Goal: Task Accomplishment & Management: Use online tool/utility

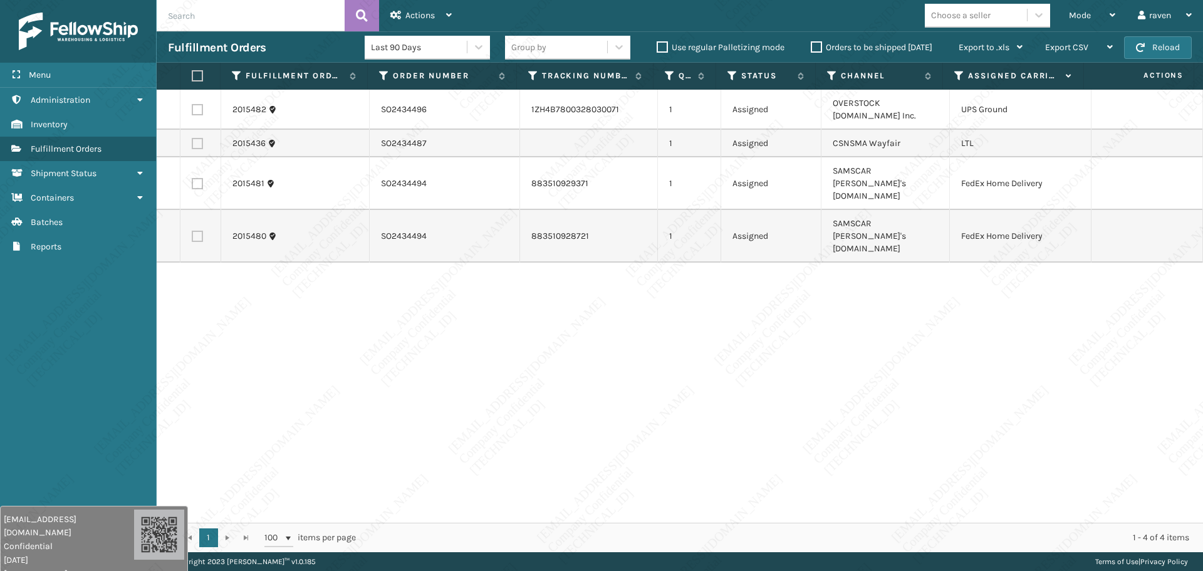
drag, startPoint x: 467, startPoint y: 287, endPoint x: 461, endPoint y: 261, distance: 27.2
click at [467, 286] on div "2015482 SO2434496 1ZH4B7800328030071 1 Assigned OVERSTOCK [DOMAIN_NAME] Inc. UP…" at bounding box center [680, 306] width 1046 height 433
click at [1075, 11] on span "Mode" at bounding box center [1080, 15] width 22 height 11
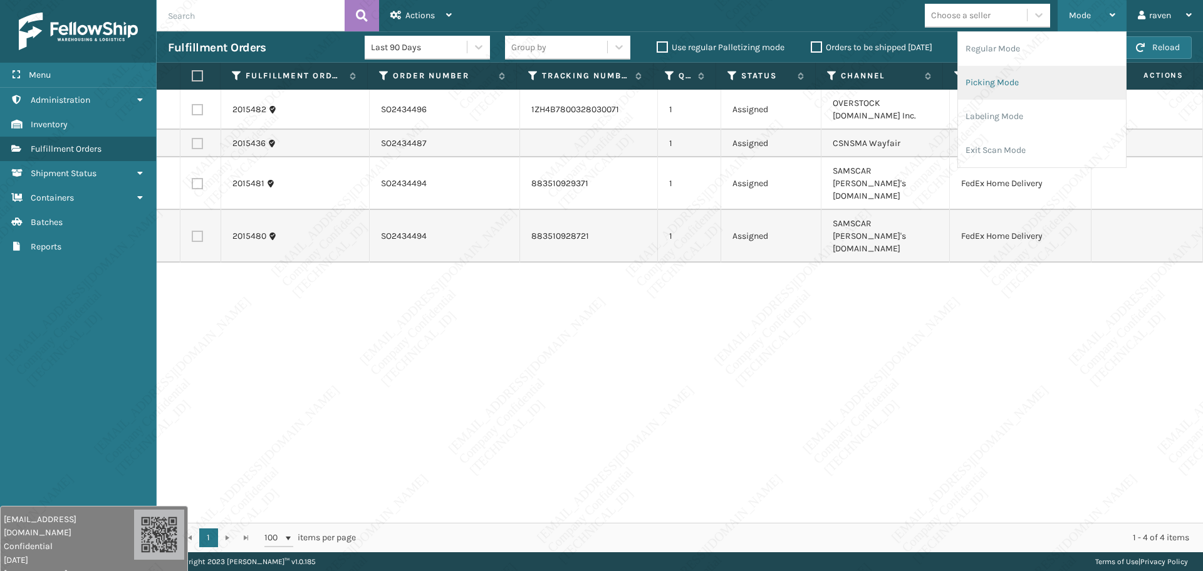
click at [1036, 72] on li "Picking Mode" at bounding box center [1042, 83] width 168 height 34
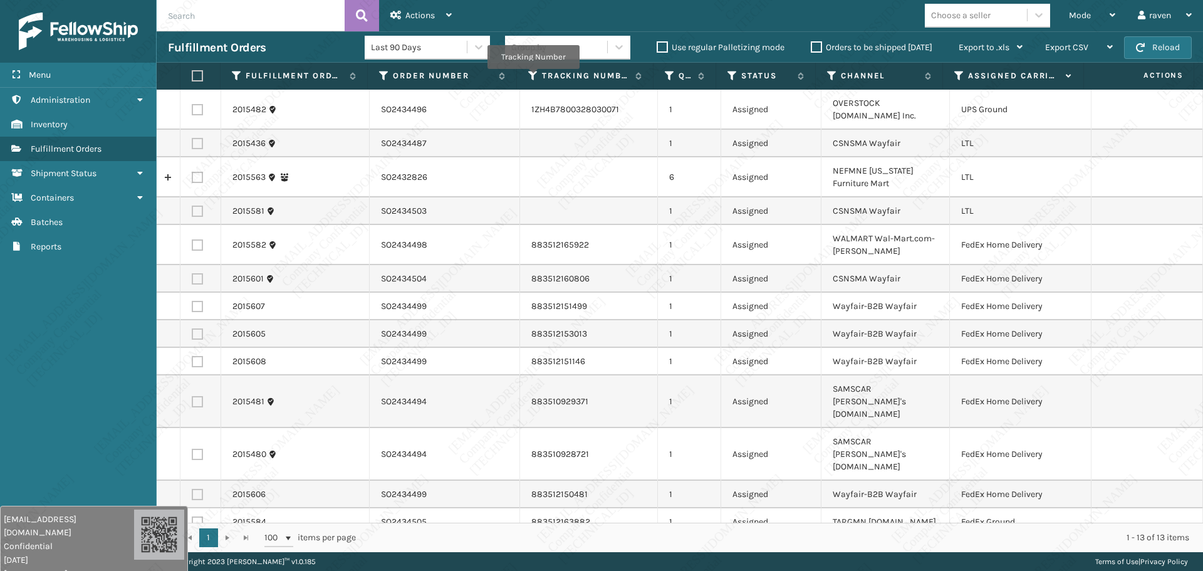
click at [261, 23] on input "text" at bounding box center [251, 15] width 188 height 31
paste input "SO2432359"
type input "SO2432359"
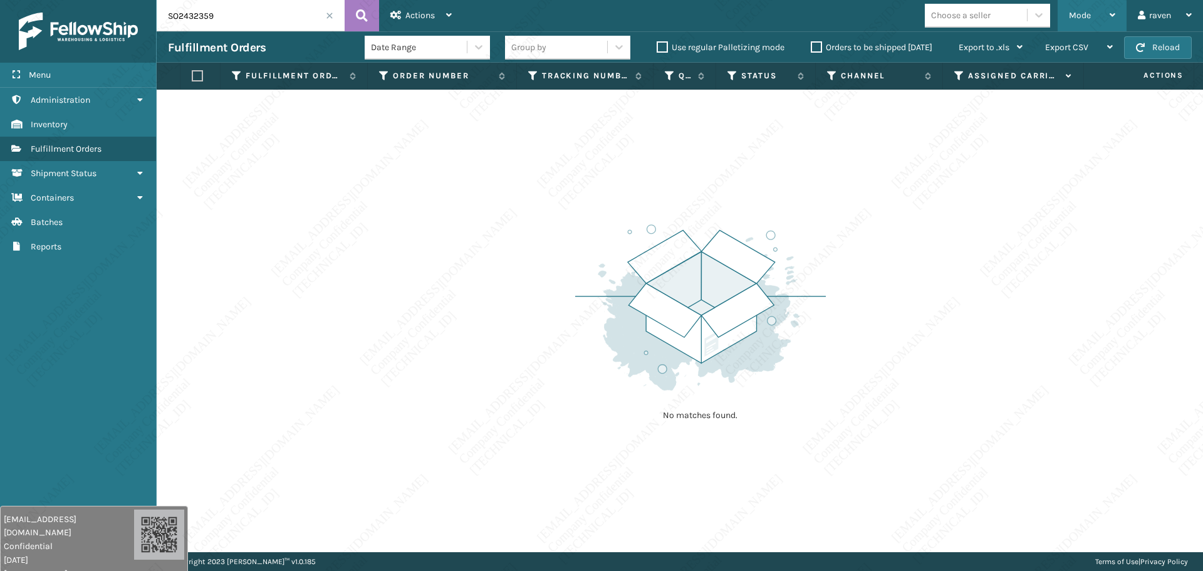
click at [1092, 14] on div "Mode" at bounding box center [1092, 15] width 46 height 31
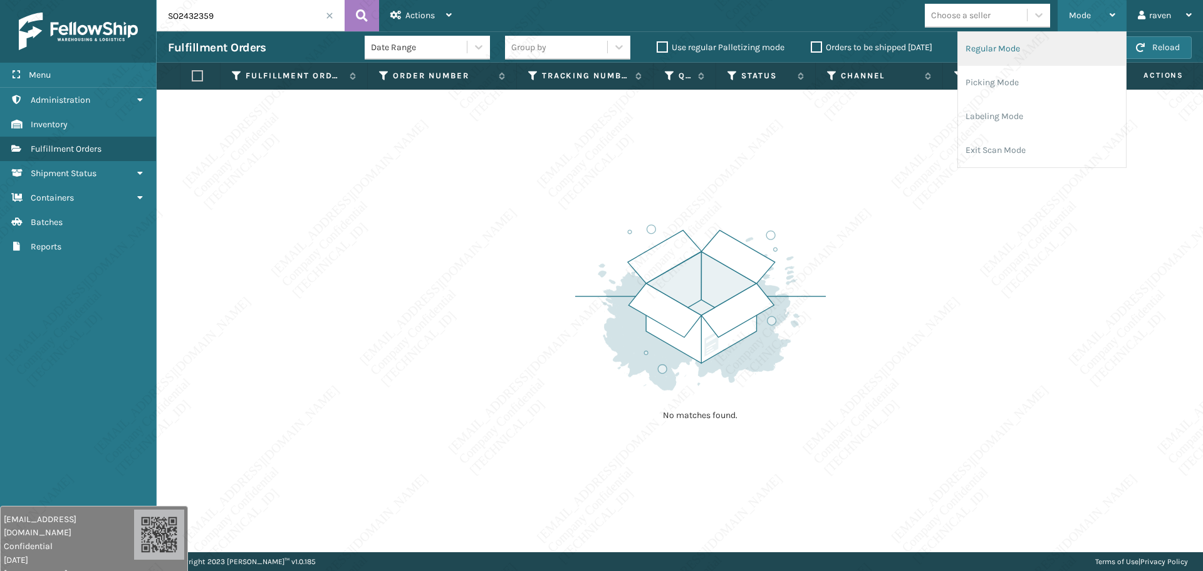
click at [1029, 49] on li "Regular Mode" at bounding box center [1042, 49] width 168 height 34
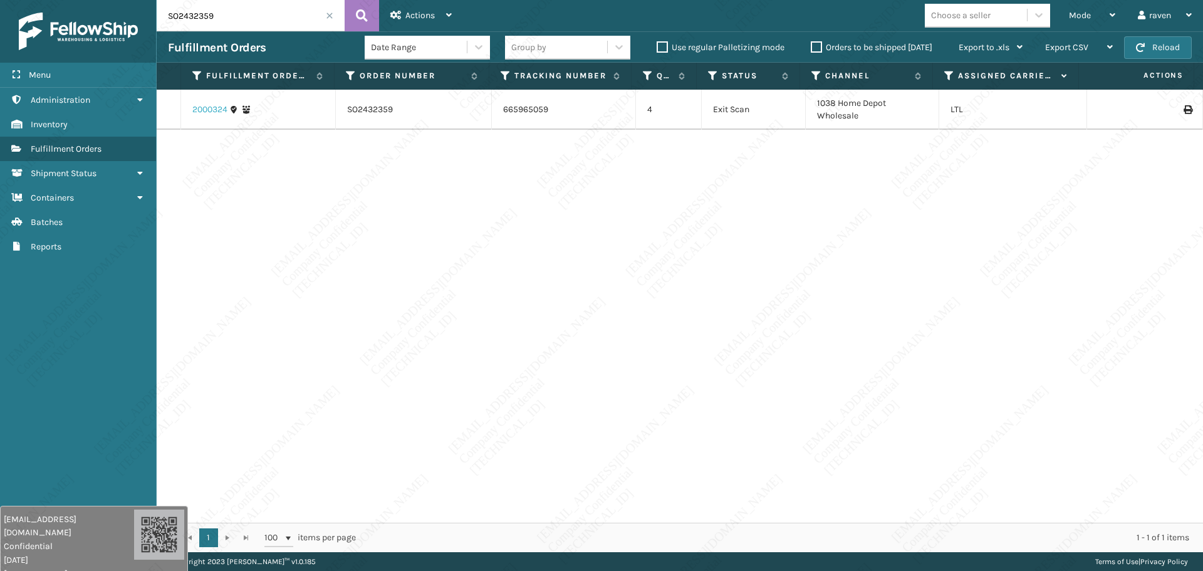
click at [215, 108] on link "2000324" at bounding box center [209, 109] width 35 height 13
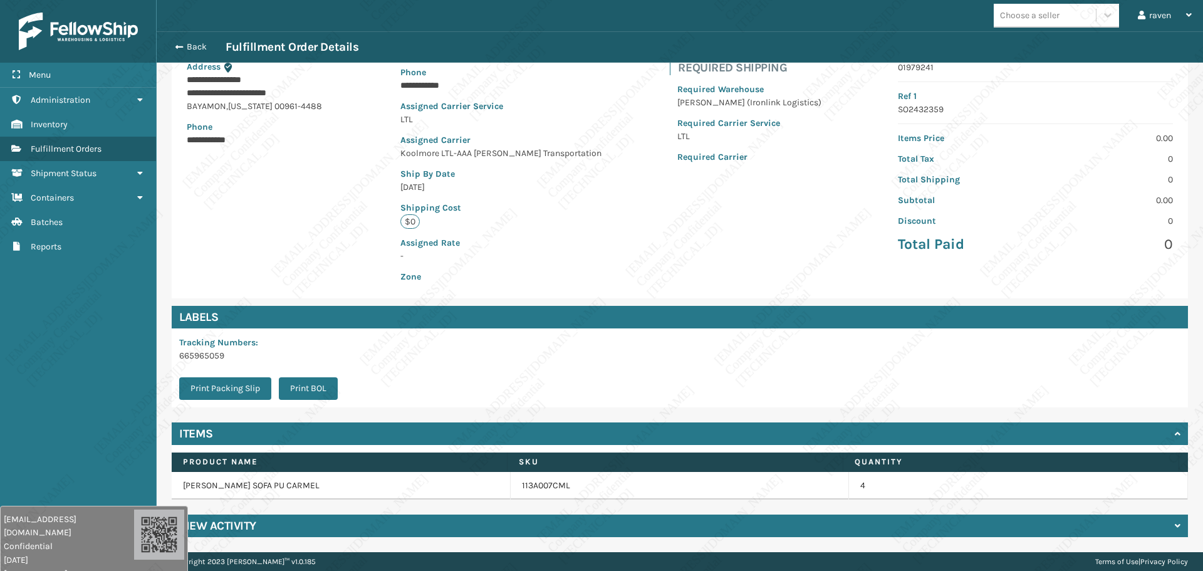
scroll to position [169, 0]
drag, startPoint x: 236, startPoint y: 355, endPoint x: 175, endPoint y: 344, distance: 62.4
click at [175, 344] on div "Tracking Numbers : 665965059 Print Packing Slip Print BOL" at bounding box center [262, 367] width 181 height 79
click at [239, 358] on p "665965059" at bounding box center [262, 355] width 166 height 13
drag, startPoint x: 234, startPoint y: 359, endPoint x: 168, endPoint y: 355, distance: 66.6
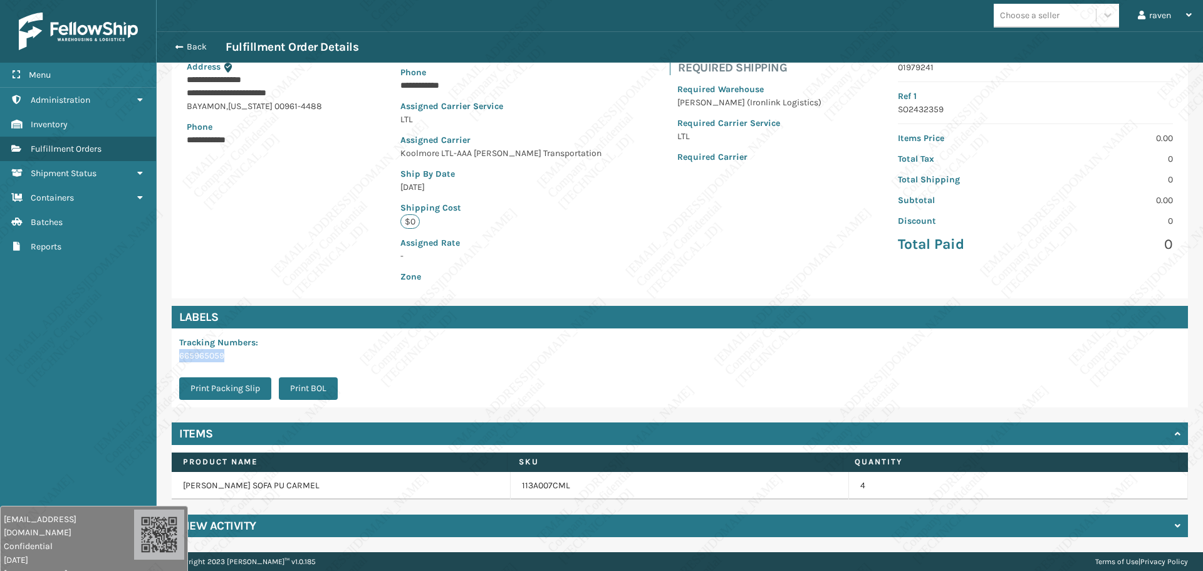
click at [168, 355] on div "Labels Tracking Numbers : 665965059 Print Packing Slip Print BOL" at bounding box center [679, 357] width 1031 height 102
copy p "665965059"
click at [80, 152] on span "Fulfillment Orders" at bounding box center [66, 148] width 71 height 11
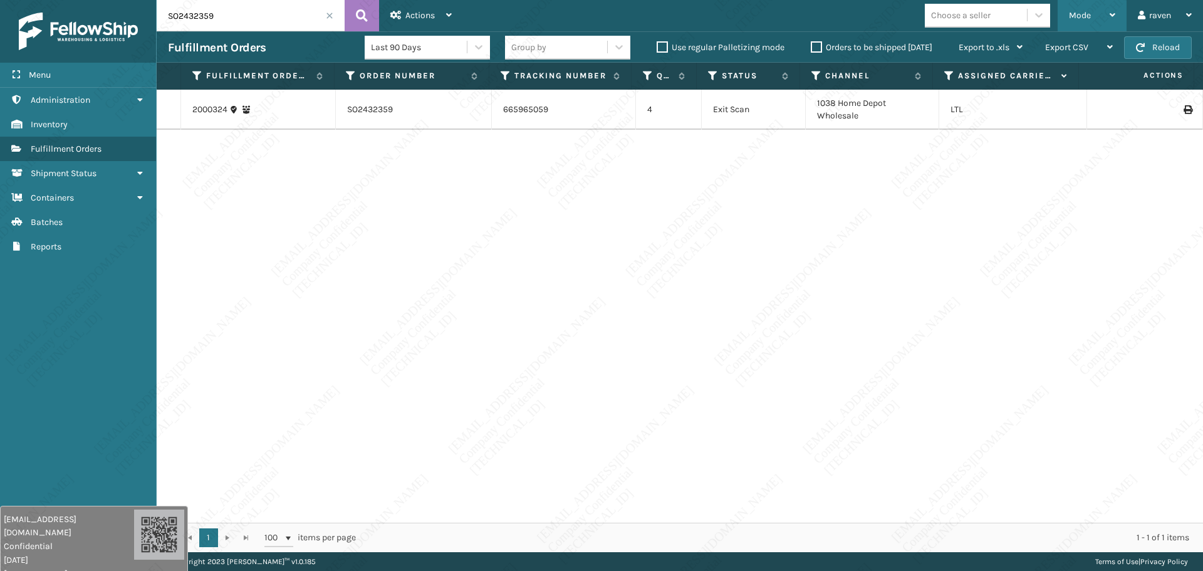
click at [1079, 18] on span "Mode" at bounding box center [1080, 15] width 22 height 11
click at [322, 15] on input "SO2432359" at bounding box center [251, 15] width 188 height 31
click at [328, 14] on span at bounding box center [330, 16] width 8 height 8
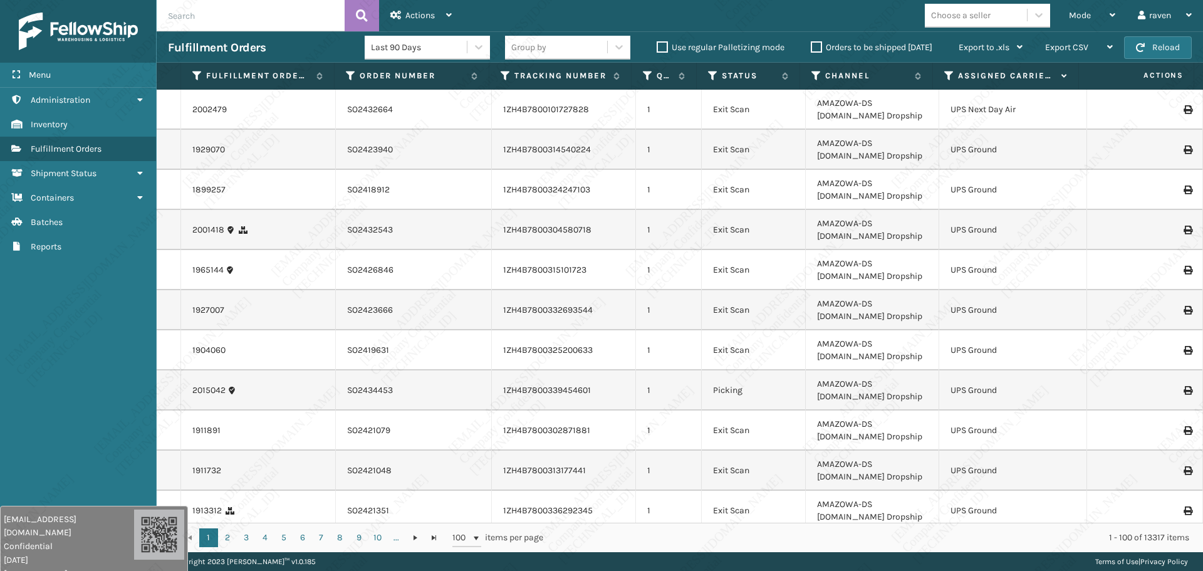
click at [1073, 19] on span "Mode" at bounding box center [1080, 15] width 22 height 11
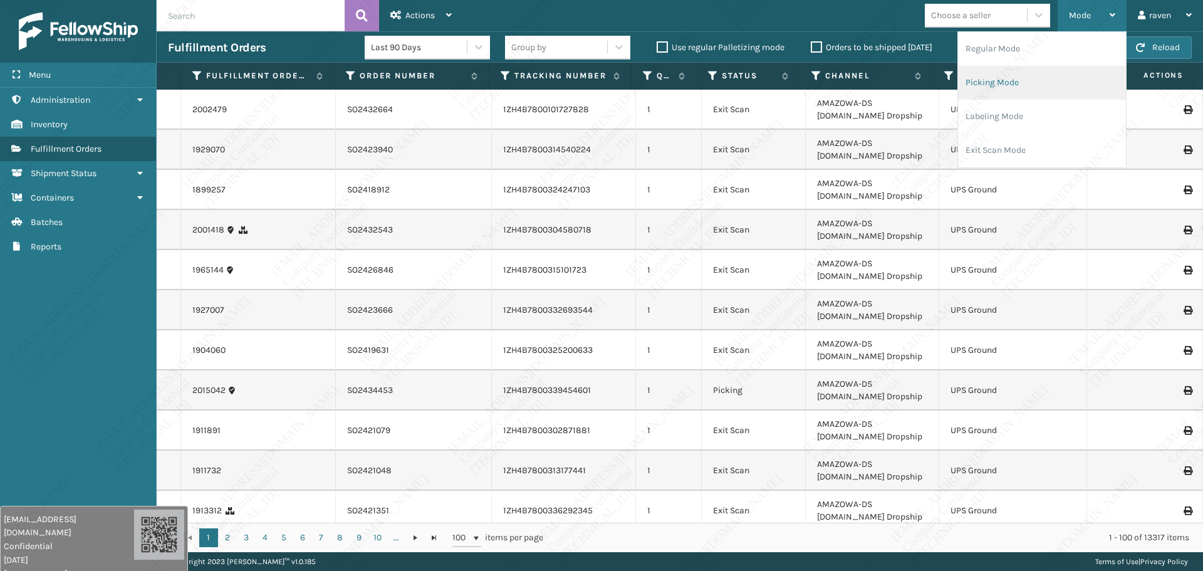
click at [1025, 85] on li "Picking Mode" at bounding box center [1042, 83] width 168 height 34
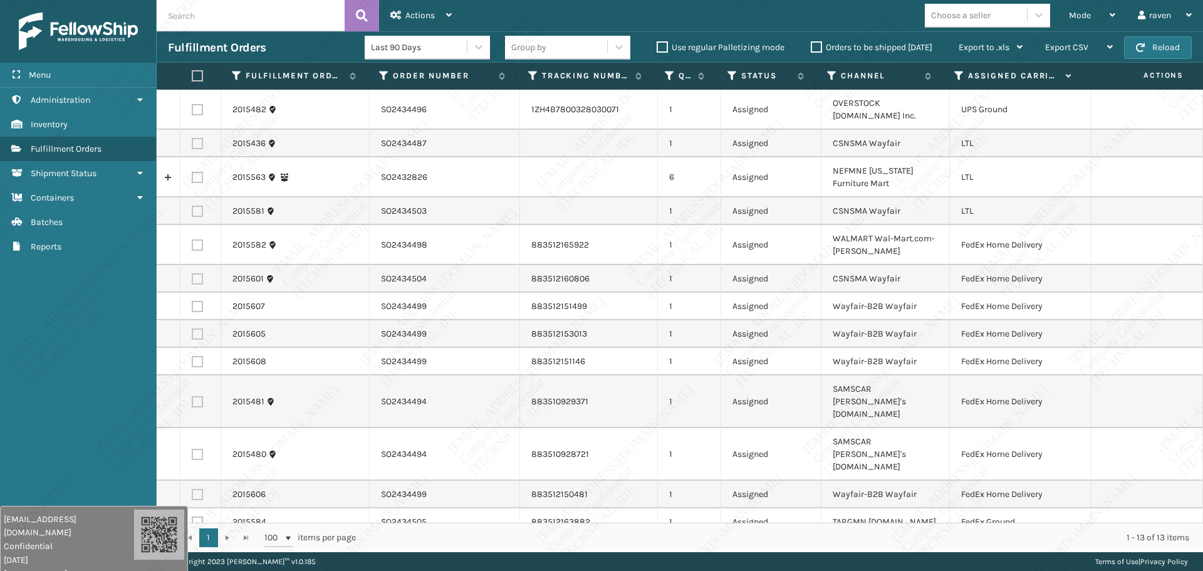
click at [957, 79] on icon at bounding box center [959, 75] width 10 height 11
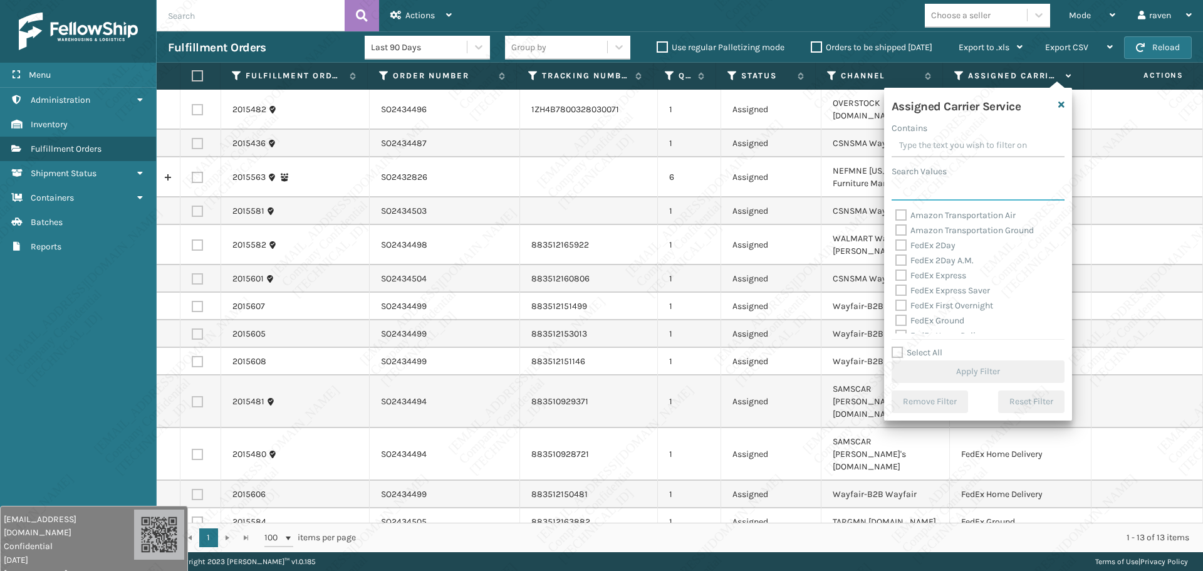
click at [932, 184] on input "Search Values" at bounding box center [978, 189] width 173 height 23
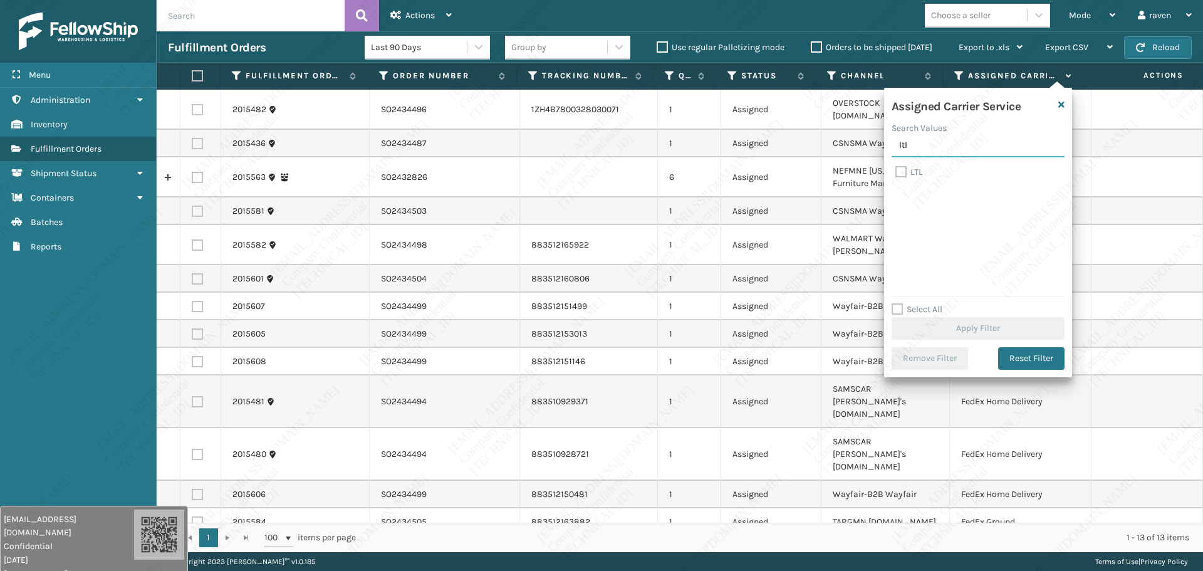
type input "ltl"
click at [911, 172] on label "LTL" at bounding box center [909, 172] width 28 height 11
click at [896, 172] on input "LTL" at bounding box center [895, 169] width 1 height 8
checkbox input "true"
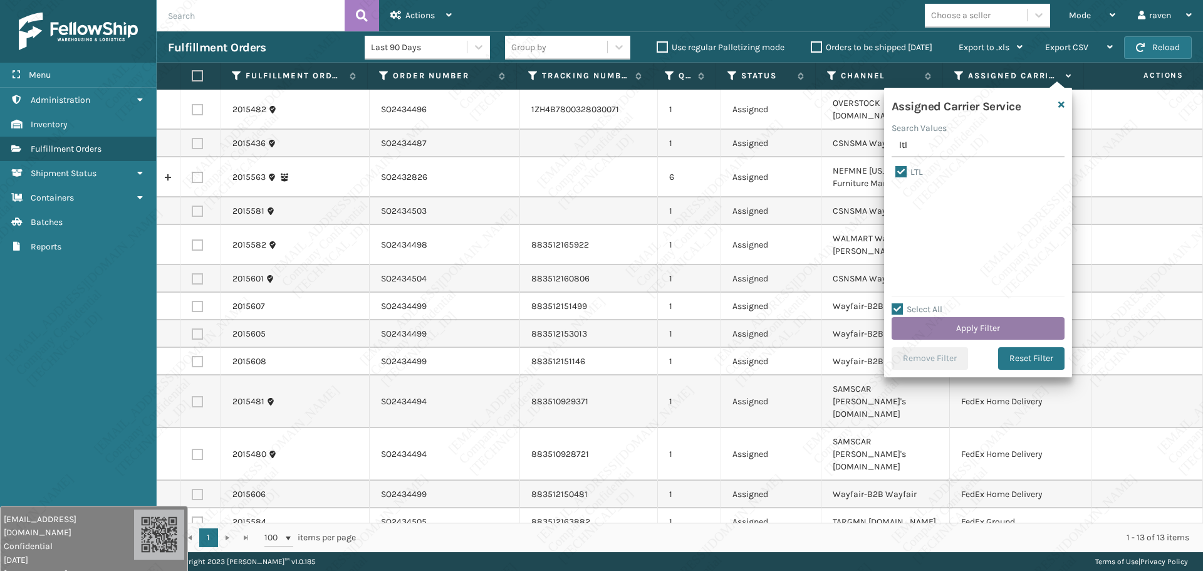
click at [984, 324] on button "Apply Filter" at bounding box center [978, 328] width 173 height 23
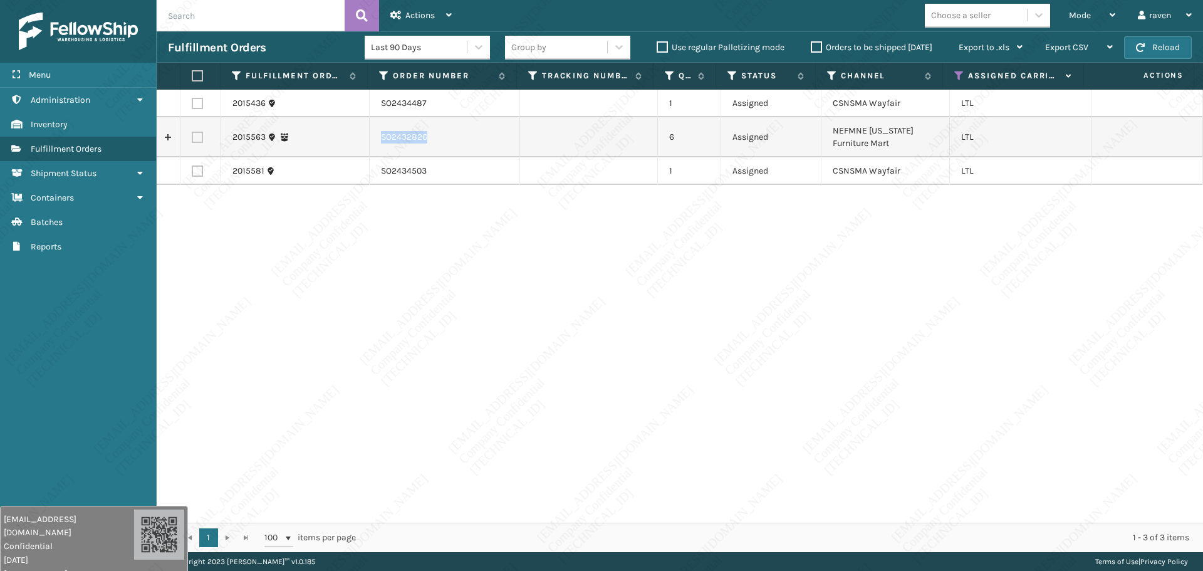
copy td "SO2432826"
drag, startPoint x: 439, startPoint y: 138, endPoint x: 376, endPoint y: 137, distance: 62.7
click at [376, 137] on td "SO2432826" at bounding box center [445, 137] width 150 height 40
click at [192, 139] on label at bounding box center [197, 137] width 11 height 11
click at [192, 139] on input "checkbox" at bounding box center [192, 136] width 1 height 8
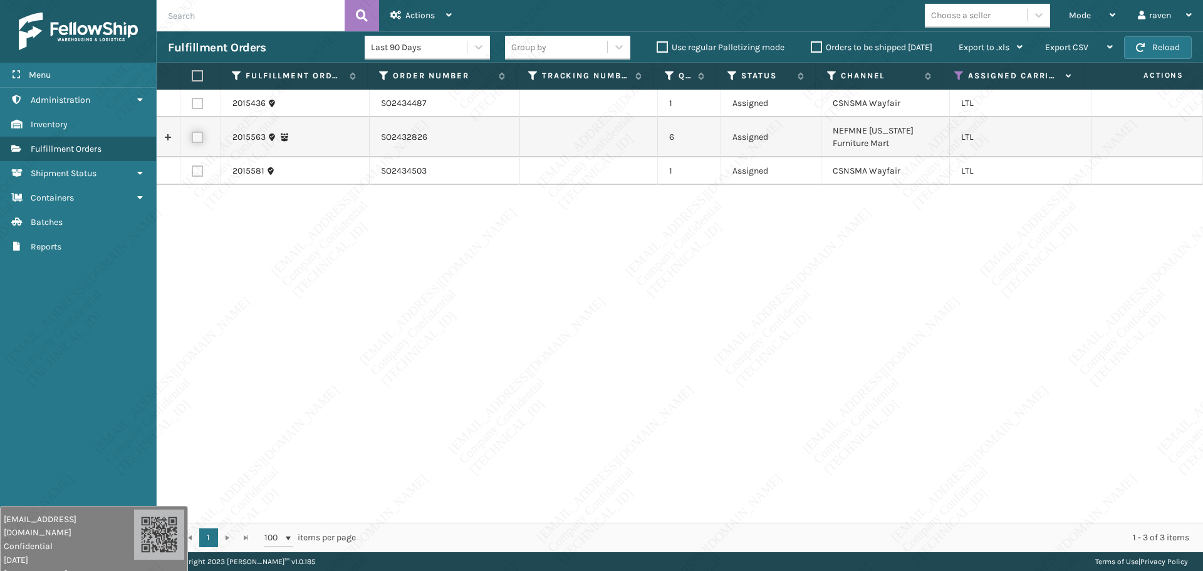
checkbox input "true"
click at [424, 24] on div "Actions" at bounding box center [420, 15] width 61 height 31
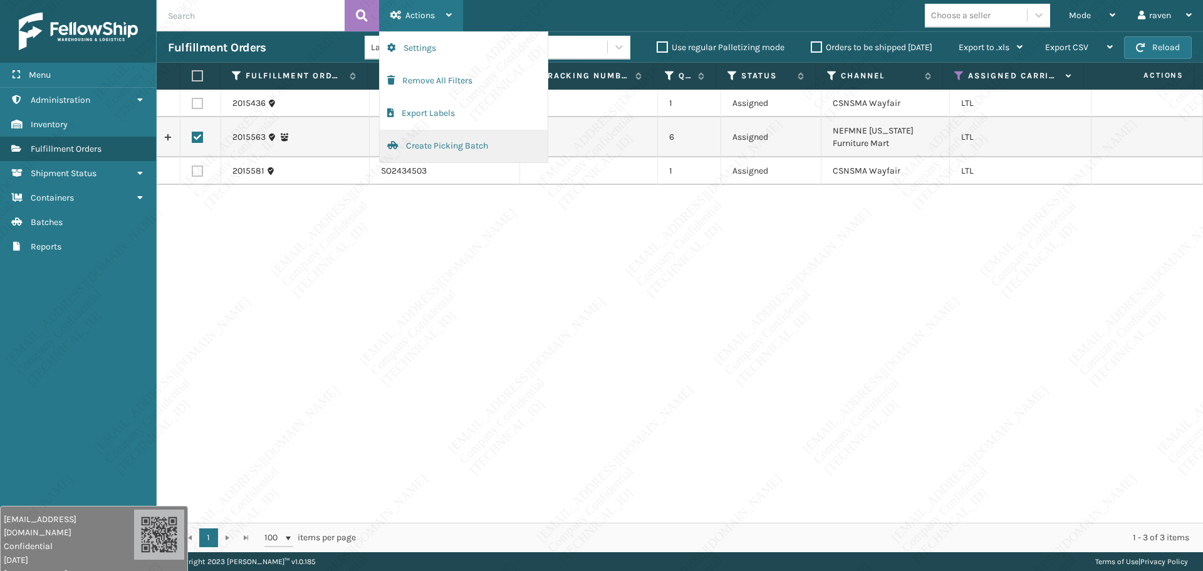
click at [444, 144] on button "Create Picking Batch" at bounding box center [464, 146] width 168 height 33
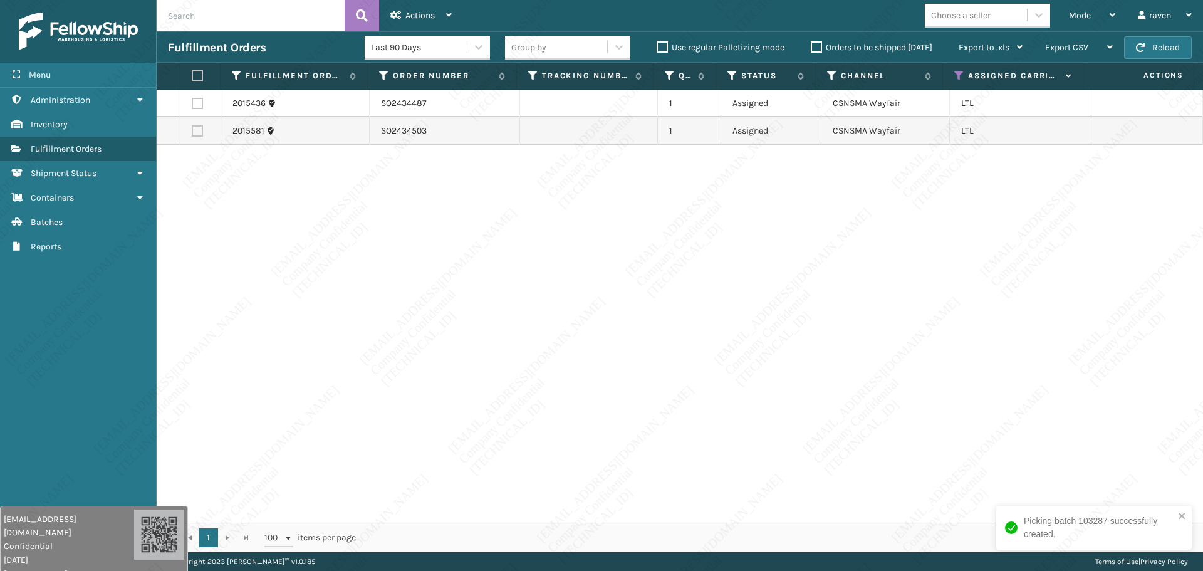
click at [753, 258] on div "2015436 SO2434487 1 Assigned CSNSMA Wayfair LTL 2015581 SO2434503 1 Assigned CS…" at bounding box center [680, 306] width 1046 height 433
click at [959, 73] on icon at bounding box center [959, 75] width 10 height 11
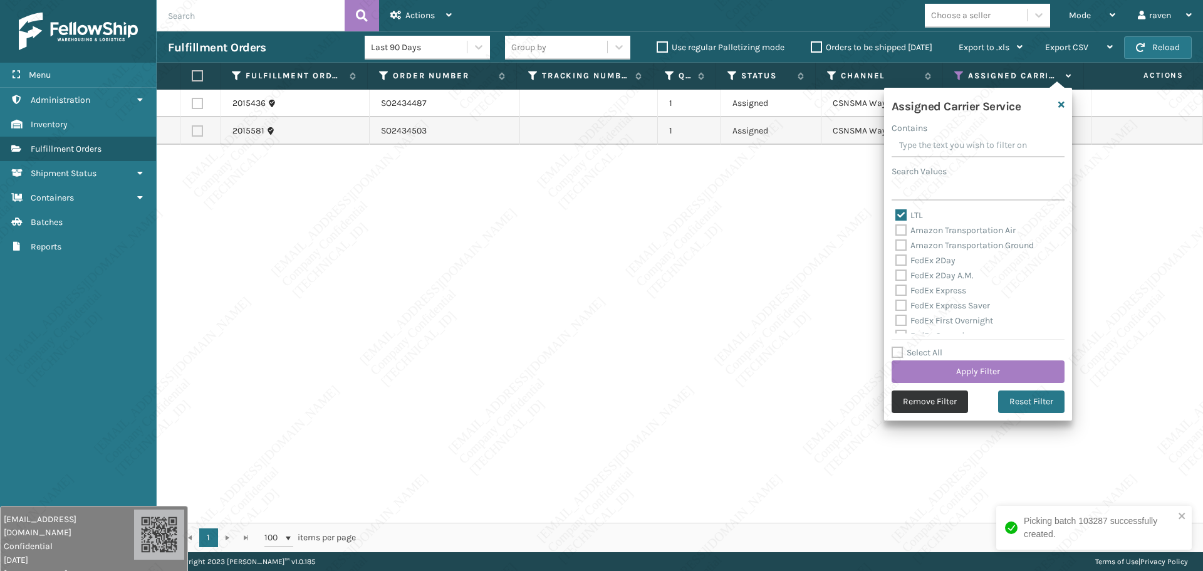
click at [951, 412] on button "Remove Filter" at bounding box center [930, 401] width 76 height 23
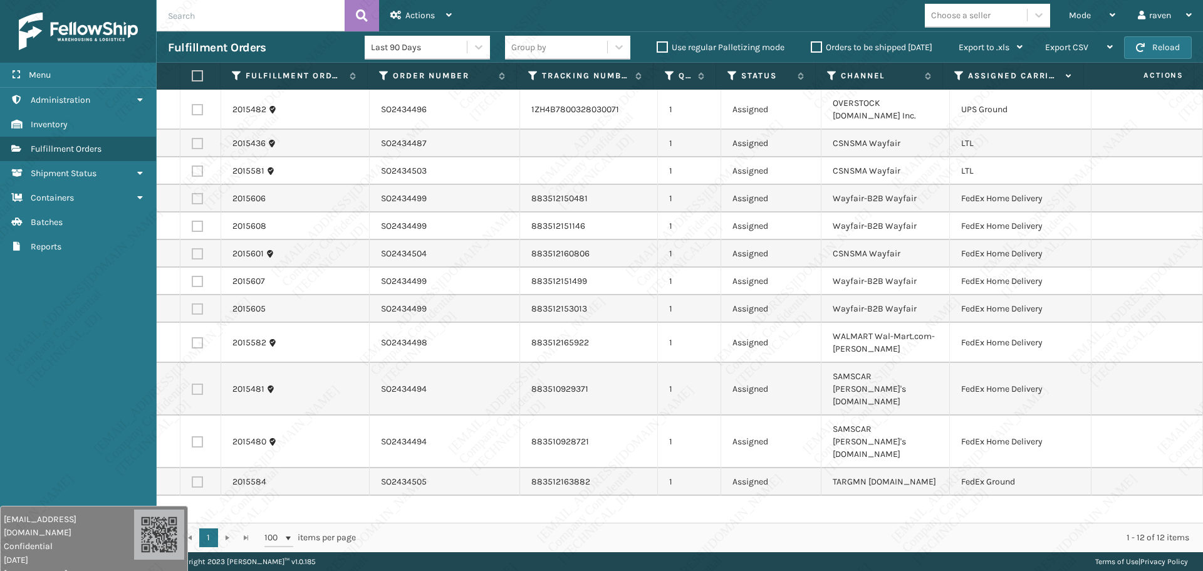
click at [197, 143] on label at bounding box center [197, 143] width 11 height 11
click at [192, 143] on input "checkbox" at bounding box center [192, 142] width 1 height 8
checkbox input "true"
click at [196, 172] on label at bounding box center [197, 170] width 11 height 11
click at [192, 172] on input "checkbox" at bounding box center [192, 169] width 1 height 8
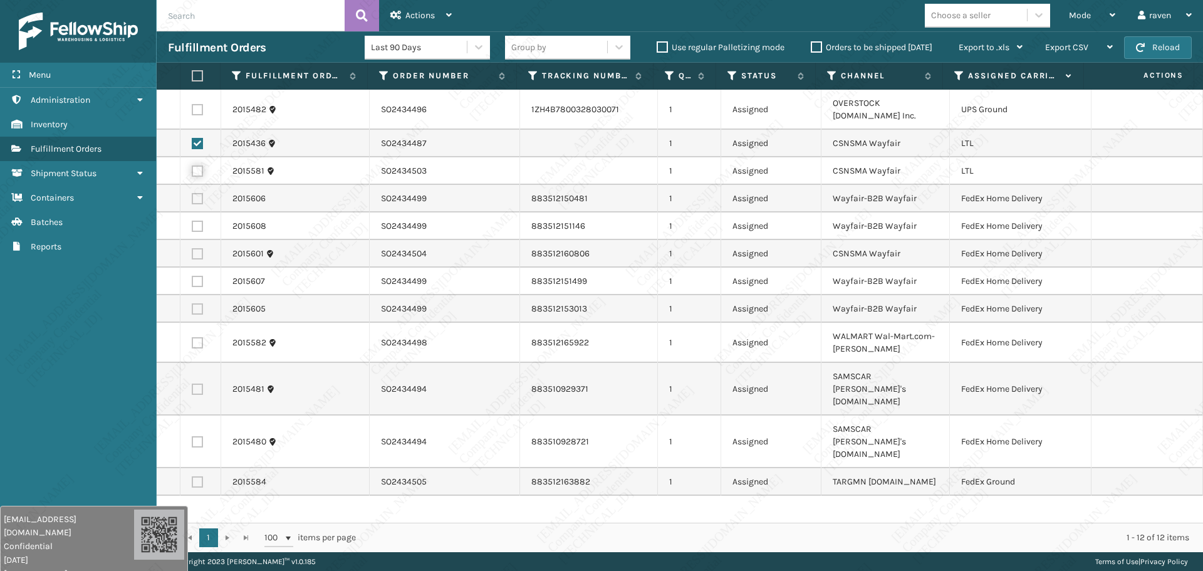
checkbox input "true"
click at [415, 17] on span "Actions" at bounding box center [419, 15] width 29 height 11
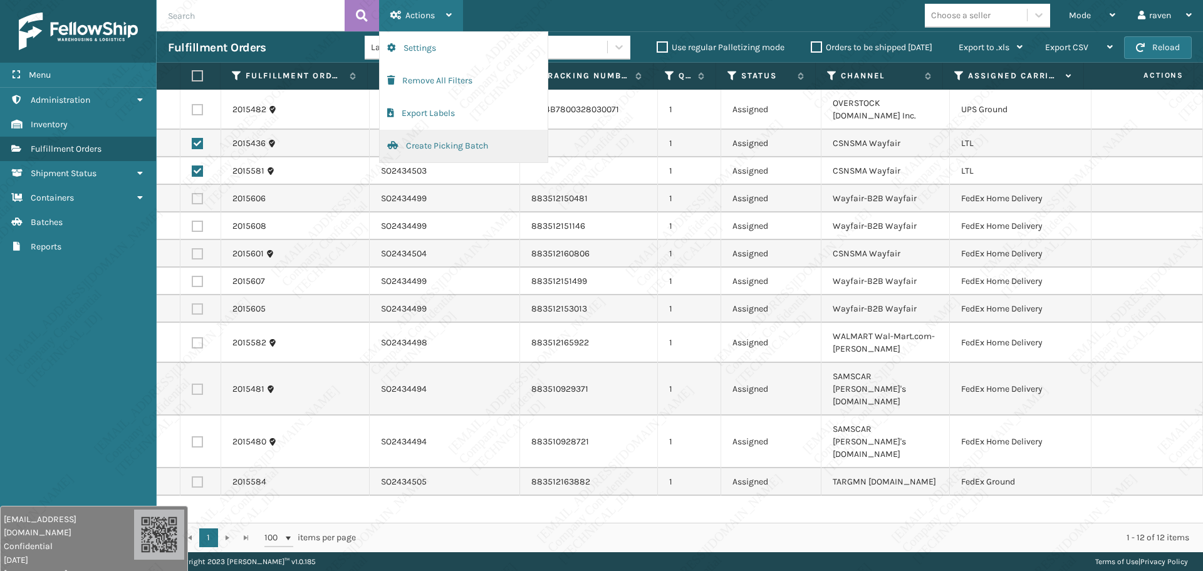
click at [439, 147] on button "Create Picking Batch" at bounding box center [464, 146] width 168 height 33
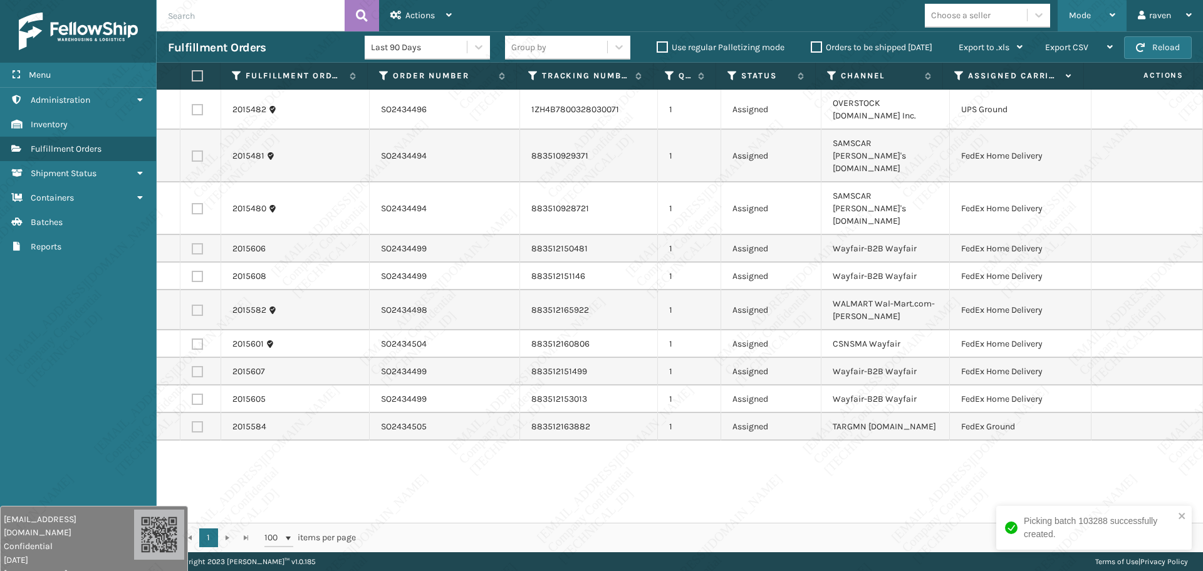
click at [1083, 15] on span "Mode" at bounding box center [1080, 15] width 22 height 11
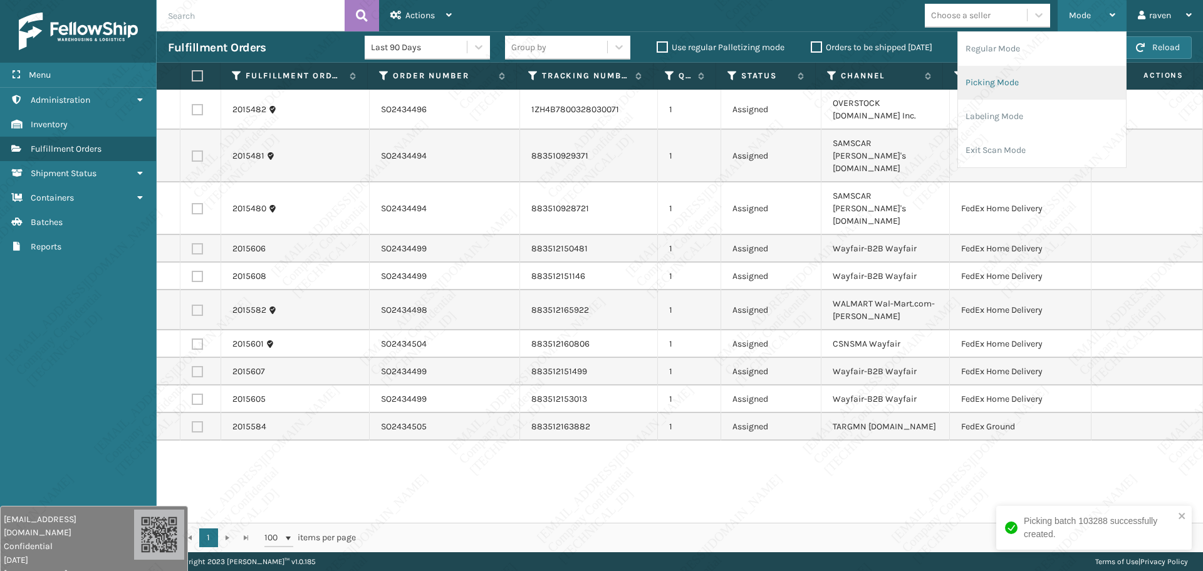
click at [1050, 68] on li "Picking Mode" at bounding box center [1042, 83] width 168 height 34
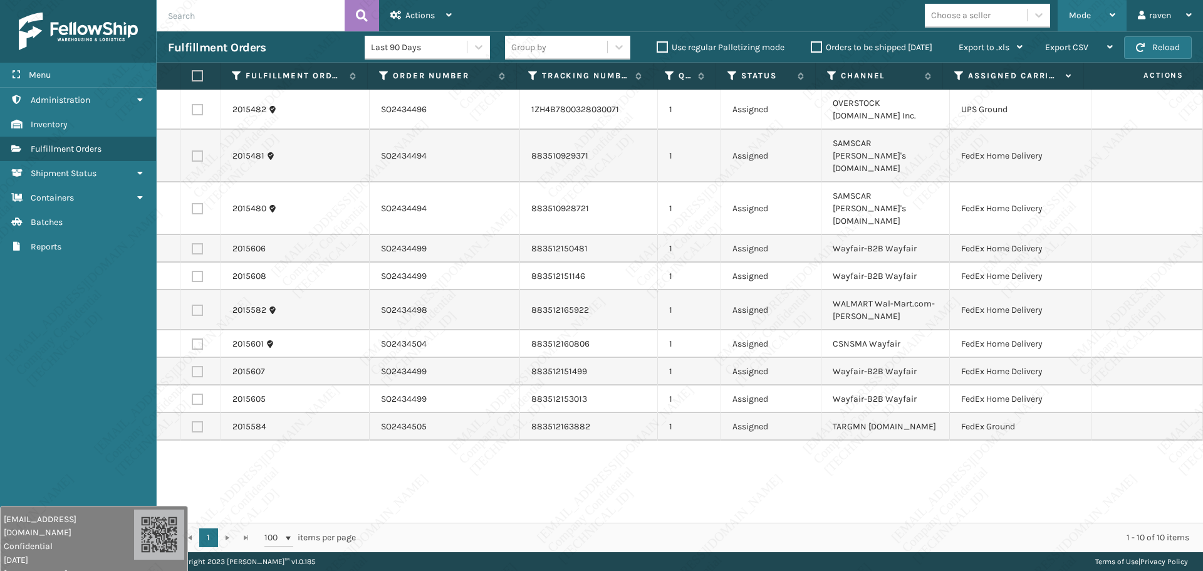
click at [1083, 17] on span "Mode" at bounding box center [1080, 15] width 22 height 11
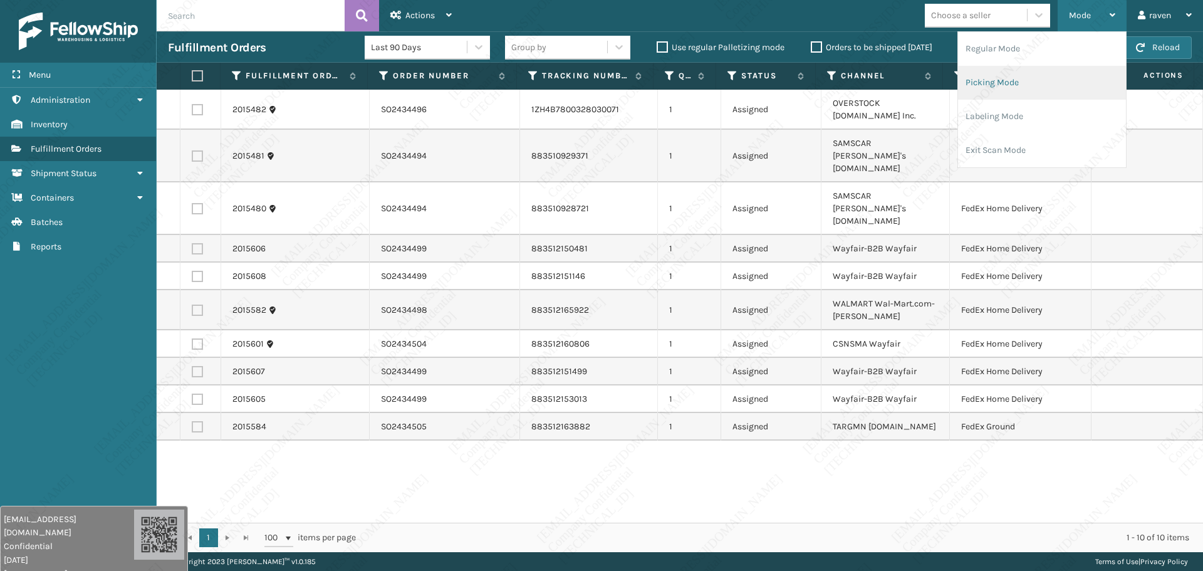
click at [1026, 82] on li "Picking Mode" at bounding box center [1042, 83] width 168 height 34
